Goal: Contribute content: Add original content to the website for others to see

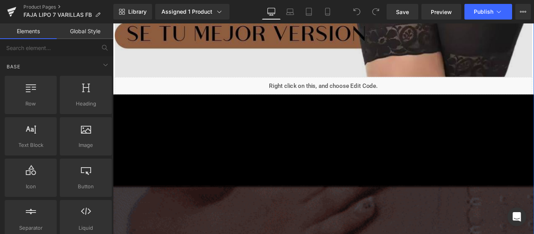
scroll to position [1643, 0]
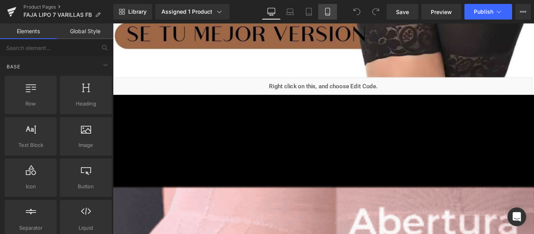
click at [327, 16] on link "Mobile" at bounding box center [327, 12] width 19 height 16
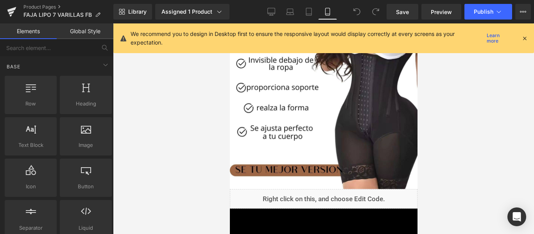
scroll to position [674, 0]
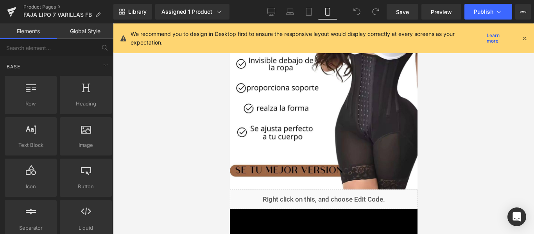
click at [289, 200] on div "Rendering Content" at bounding box center [267, 203] width 48 height 9
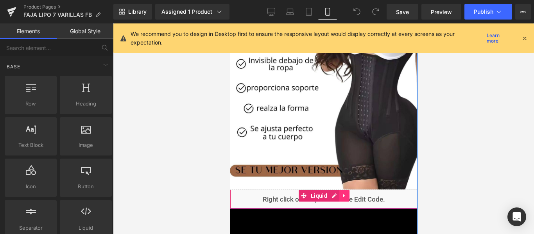
click at [342, 197] on icon at bounding box center [344, 196] width 5 height 6
click at [336, 196] on icon at bounding box center [338, 195] width 5 height 5
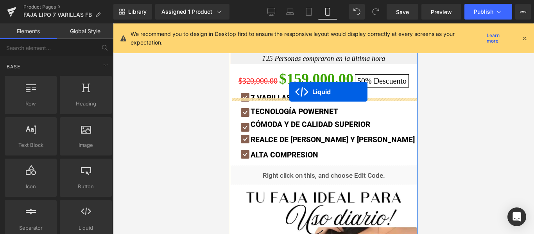
scroll to position [445, 0]
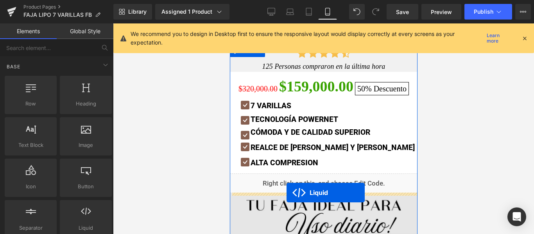
drag, startPoint x: 299, startPoint y: 63, endPoint x: 286, endPoint y: 193, distance: 130.5
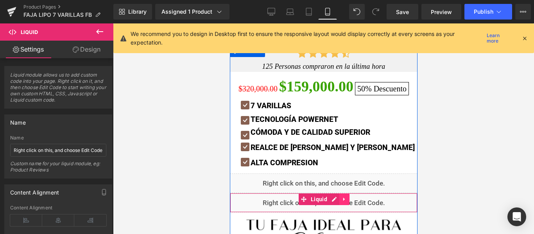
click at [343, 198] on icon at bounding box center [344, 200] width 2 height 4
click at [347, 198] on icon at bounding box center [349, 199] width 5 height 5
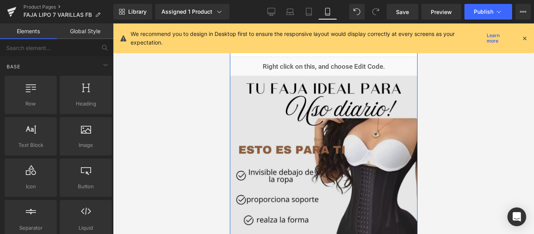
scroll to position [557, 0]
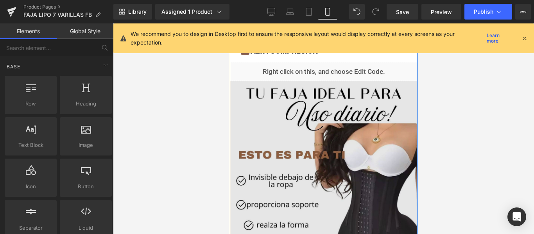
click at [258, 103] on img at bounding box center [324, 193] width 188 height 225
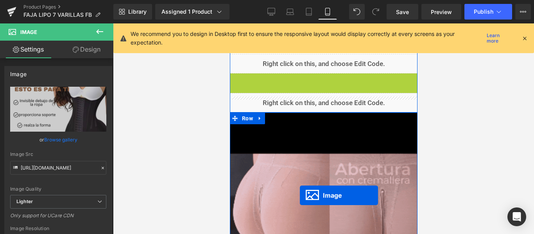
scroll to position [580, 0]
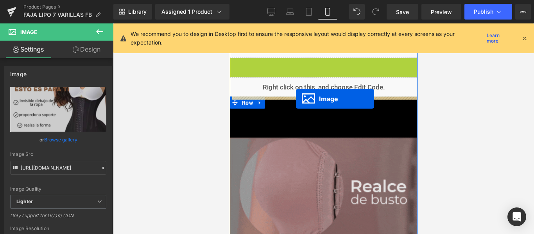
drag, startPoint x: 307, startPoint y: 193, endPoint x: 296, endPoint y: 99, distance: 95.0
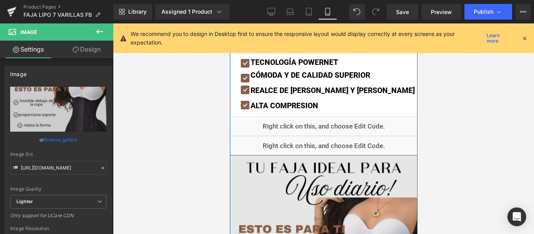
scroll to position [507, 0]
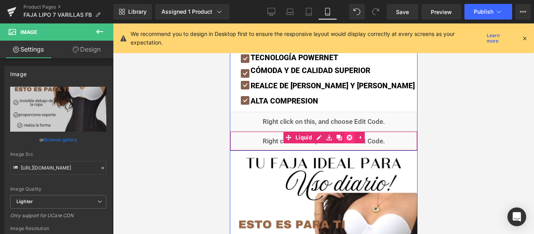
click at [347, 139] on icon at bounding box center [349, 137] width 5 height 5
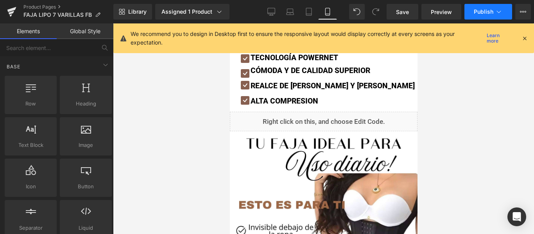
click at [500, 12] on icon at bounding box center [499, 12] width 4 height 2
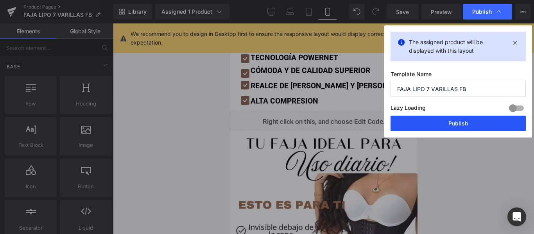
click at [461, 123] on button "Publish" at bounding box center [458, 124] width 135 height 16
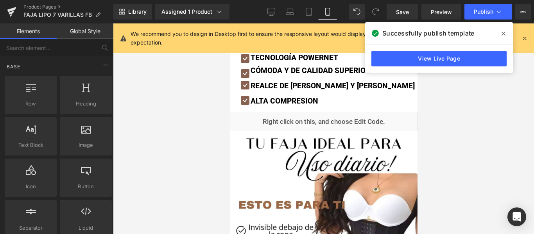
click at [506, 34] on span at bounding box center [504, 33] width 13 height 13
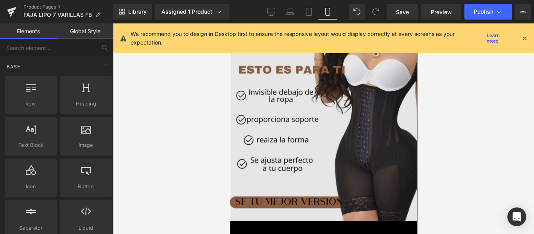
scroll to position [658, 0]
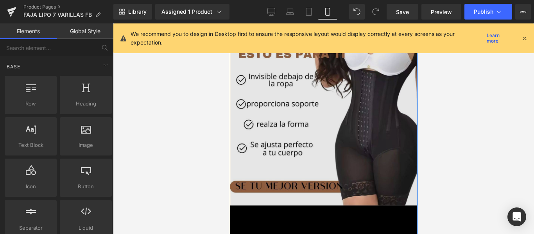
click at [281, 137] on img at bounding box center [324, 92] width 188 height 225
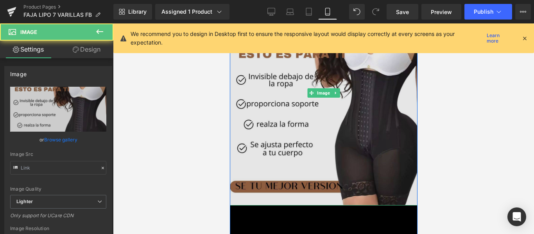
type input "[URL][DOMAIN_NAME]"
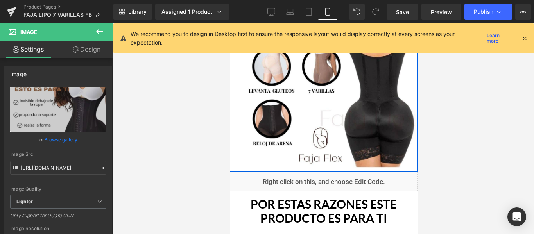
scroll to position [1113, 0]
click at [281, 137] on img at bounding box center [324, 54] width 188 height 225
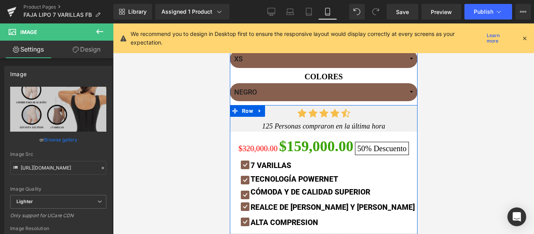
scroll to position [385, 0]
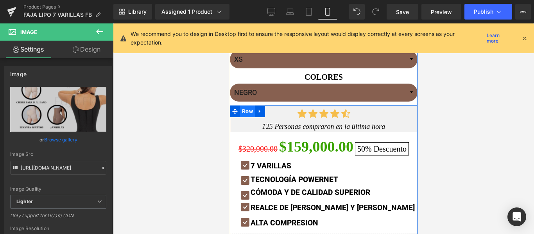
click at [245, 112] on span "Row" at bounding box center [247, 112] width 15 height 12
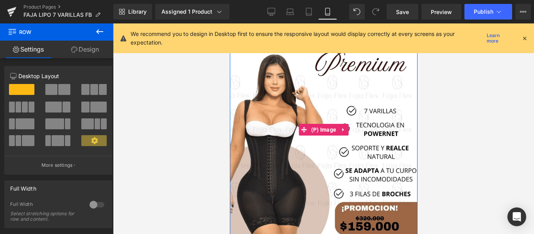
scroll to position [0, 0]
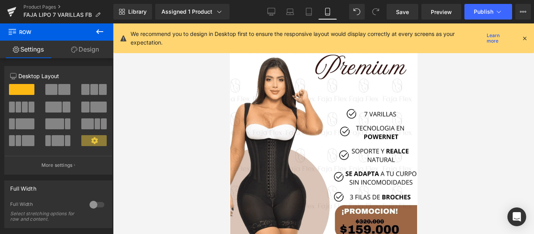
click at [527, 38] on icon at bounding box center [524, 38] width 7 height 7
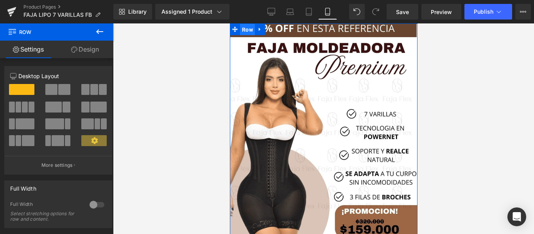
click at [243, 25] on span "Row" at bounding box center [247, 30] width 15 height 12
click at [326, 27] on span "Product" at bounding box center [323, 22] width 24 height 12
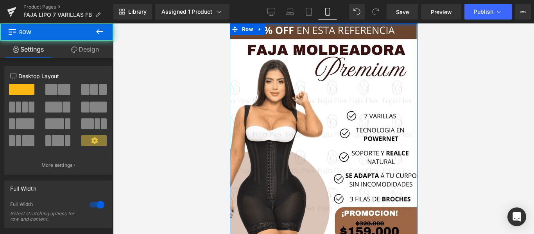
click at [280, 25] on div at bounding box center [324, 24] width 188 height 3
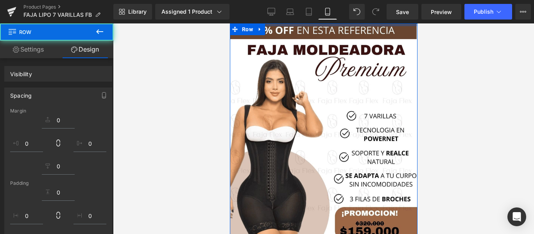
click at [491, 88] on div at bounding box center [323, 128] width 421 height 211
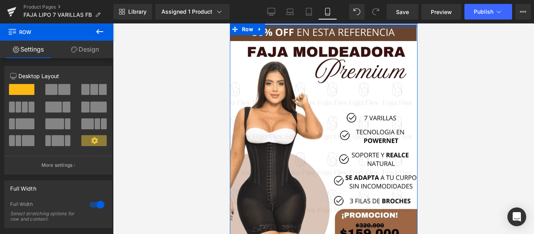
click at [394, 26] on div at bounding box center [324, 25] width 188 height 5
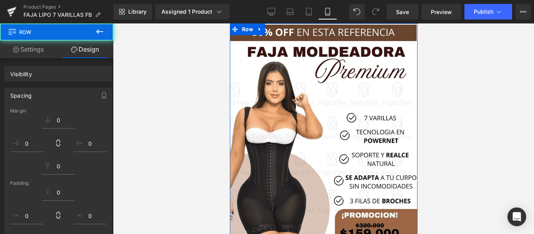
click at [437, 50] on div at bounding box center [323, 128] width 421 height 211
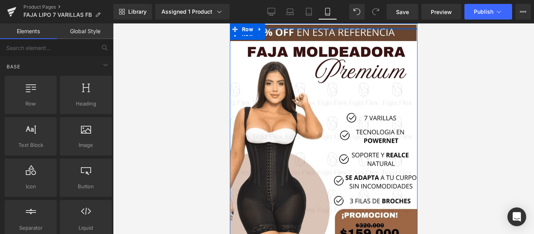
click at [321, 29] on div at bounding box center [324, 29] width 188 height 2
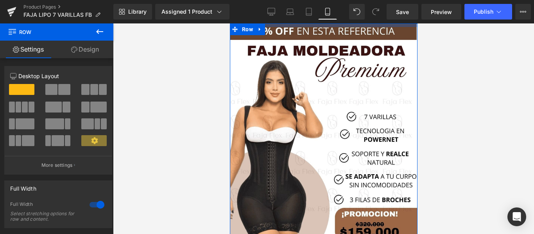
drag, startPoint x: 324, startPoint y: 28, endPoint x: 417, endPoint y: 42, distance: 94.2
click at [324, 27] on div at bounding box center [324, 25] width 188 height 4
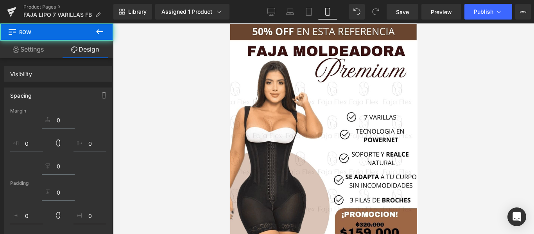
click at [429, 44] on div at bounding box center [323, 128] width 421 height 211
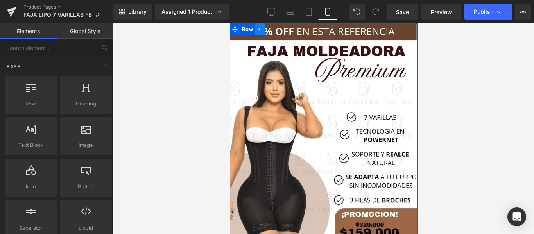
click at [259, 29] on icon at bounding box center [259, 30] width 5 height 6
click at [290, 28] on link at bounding box center [290, 29] width 10 height 12
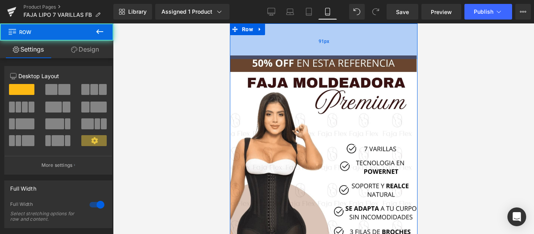
drag, startPoint x: 278, startPoint y: 25, endPoint x: 278, endPoint y: 59, distance: 34.4
click at [278, 59] on div "91px" at bounding box center [324, 41] width 188 height 36
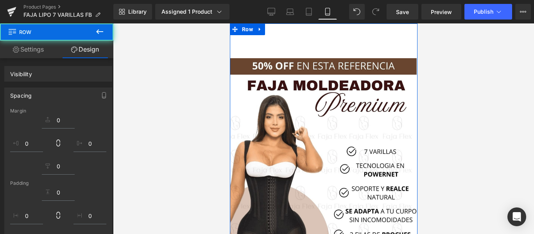
click at [210, 91] on div at bounding box center [323, 128] width 421 height 211
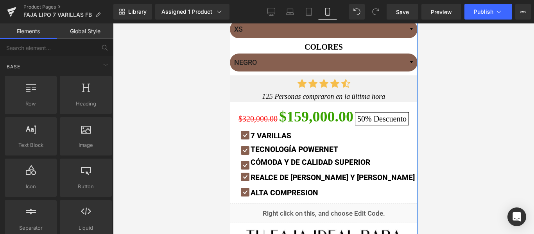
scroll to position [490, 0]
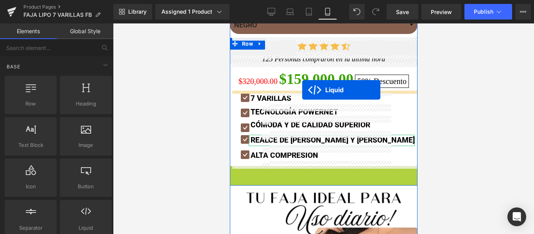
drag, startPoint x: 297, startPoint y: 173, endPoint x: 302, endPoint y: 90, distance: 82.7
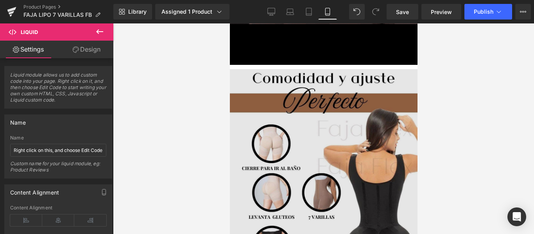
scroll to position [1019, 0]
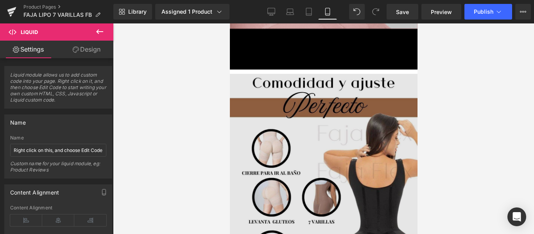
click at [283, 98] on img at bounding box center [324, 186] width 188 height 225
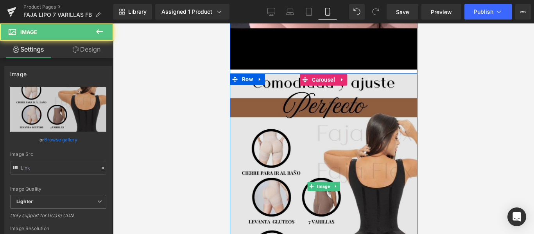
type input "[URL][DOMAIN_NAME]"
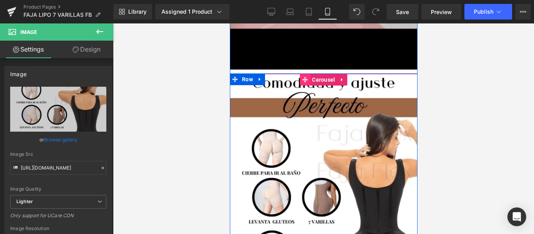
click at [302, 78] on icon at bounding box center [304, 79] width 5 height 5
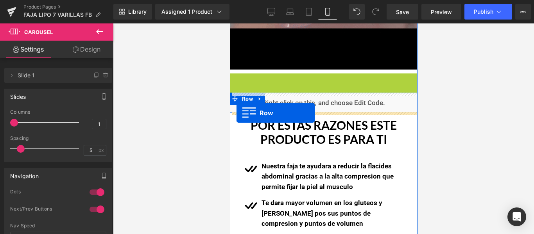
drag, startPoint x: 233, startPoint y: 79, endPoint x: 236, endPoint y: 113, distance: 33.8
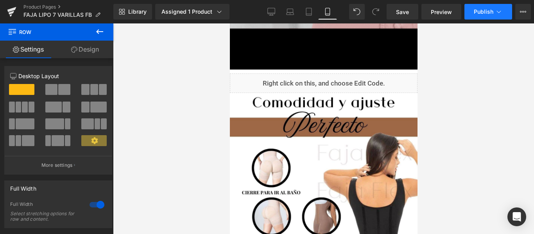
click at [482, 15] on button "Publish" at bounding box center [489, 12] width 48 height 16
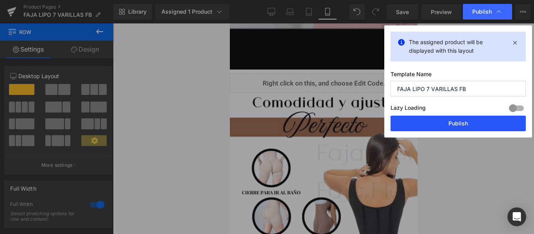
click at [458, 124] on button "Publish" at bounding box center [458, 124] width 135 height 16
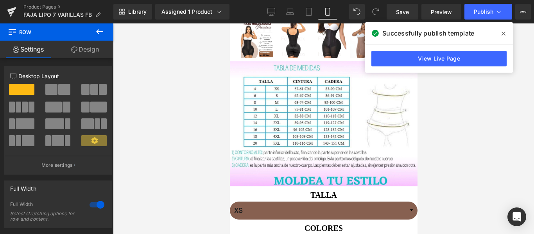
scroll to position [0, 0]
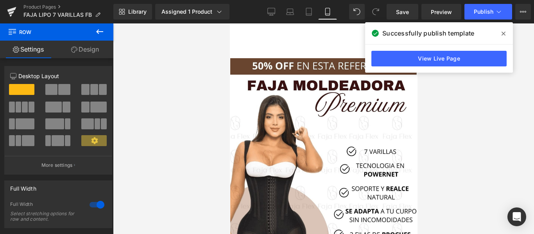
click at [230, 23] on div "98px" at bounding box center [230, 23] width 0 height 0
click at [503, 37] on span at bounding box center [504, 33] width 13 height 13
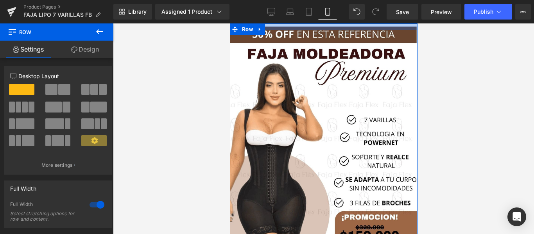
drag, startPoint x: 333, startPoint y: 55, endPoint x: 333, endPoint y: 22, distance: 33.7
click at [334, 23] on div "Library Assigned 1 Product Product Preview FAJA LIPO 7 VARILLAS EFECTO RELOJ DE…" at bounding box center [323, 11] width 421 height 23
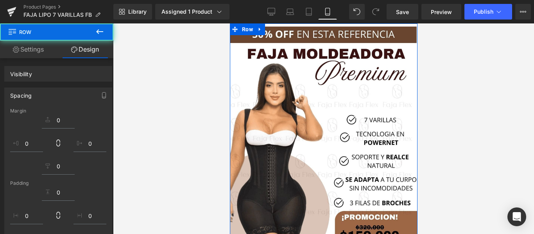
click at [333, 24] on div at bounding box center [324, 26] width 188 height 7
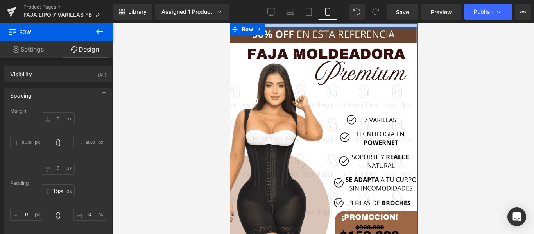
type input "14px"
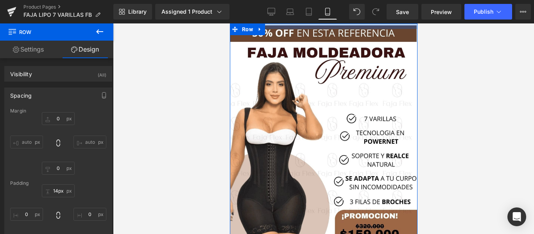
click at [333, 26] on div at bounding box center [324, 25] width 188 height 5
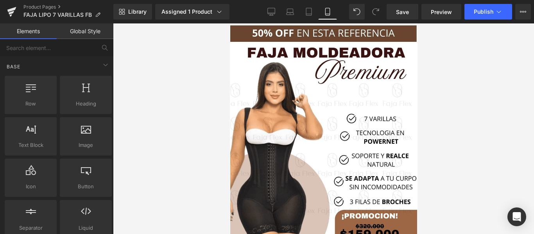
click at [482, 66] on div at bounding box center [323, 128] width 421 height 211
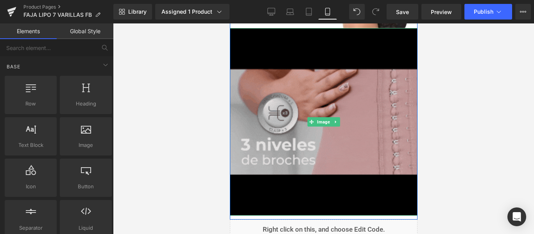
scroll to position [843, 0]
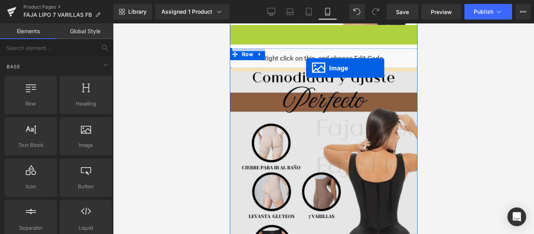
drag, startPoint x: 307, startPoint y: 117, endPoint x: 306, endPoint y: 68, distance: 48.5
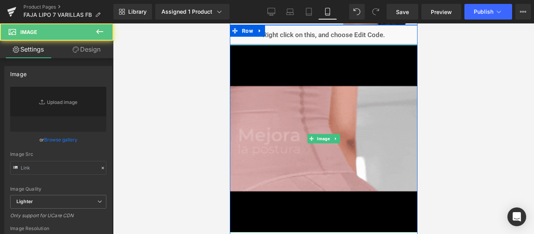
type input "[URL][DOMAIN_NAME]"
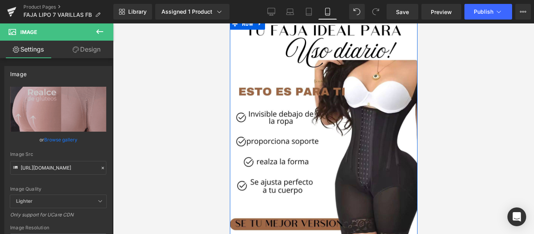
scroll to position [622, 0]
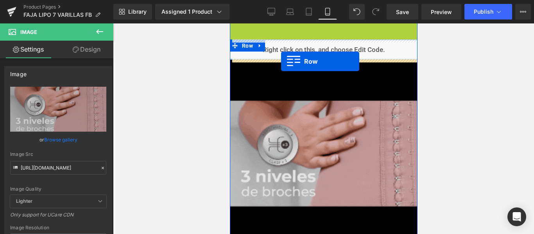
drag, startPoint x: 234, startPoint y: 27, endPoint x: 280, endPoint y: 63, distance: 58.3
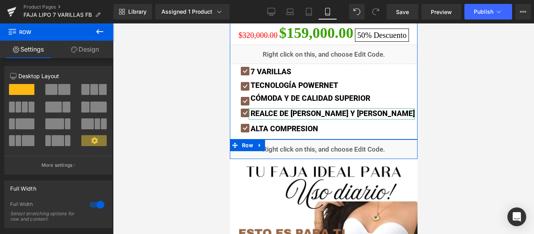
scroll to position [502, 0]
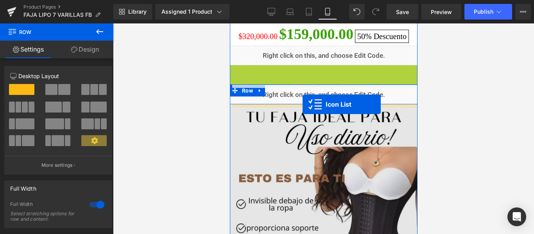
drag, startPoint x: 302, startPoint y: 73, endPoint x: 302, endPoint y: 105, distance: 31.7
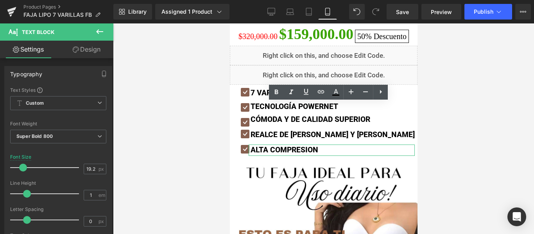
click at [438, 59] on div at bounding box center [323, 128] width 421 height 211
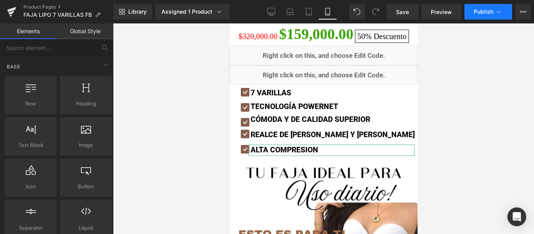
click at [493, 6] on button "Publish" at bounding box center [489, 12] width 48 height 16
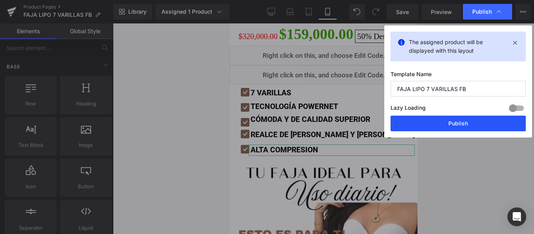
click at [462, 122] on button "Publish" at bounding box center [458, 124] width 135 height 16
